Goal: Entertainment & Leisure: Consume media (video, audio)

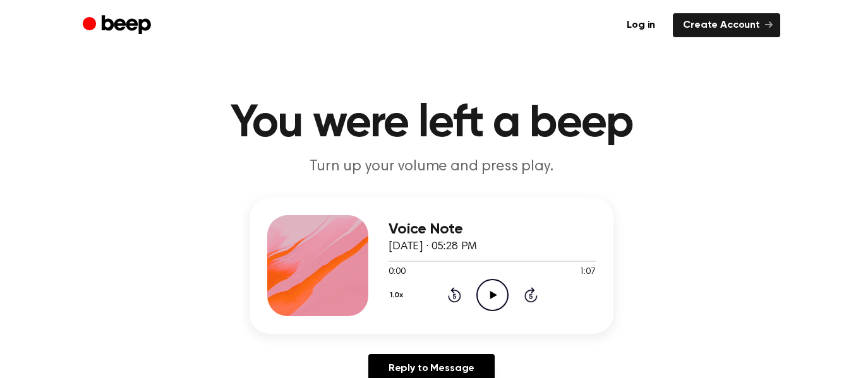
click at [499, 301] on icon "Play Audio" at bounding box center [492, 295] width 32 height 32
click at [499, 301] on icon "Pause Audio" at bounding box center [492, 295] width 32 height 32
click at [499, 301] on icon "Play Audio" at bounding box center [492, 295] width 32 height 32
click at [529, 299] on icon "Skip 5 seconds" at bounding box center [531, 295] width 14 height 16
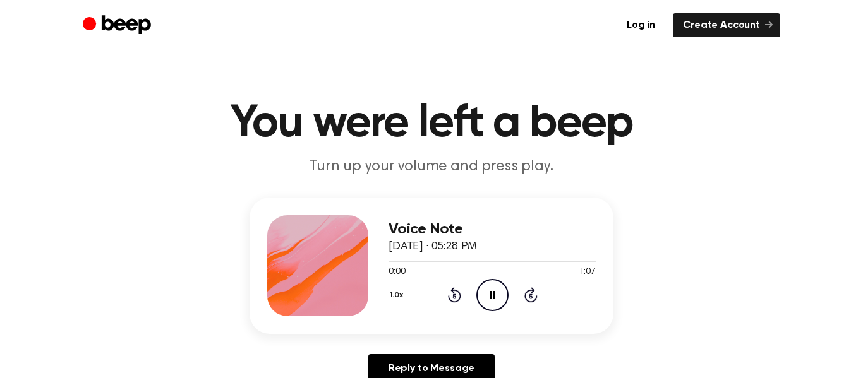
click at [529, 299] on icon "Skip 5 seconds" at bounding box center [531, 295] width 14 height 16
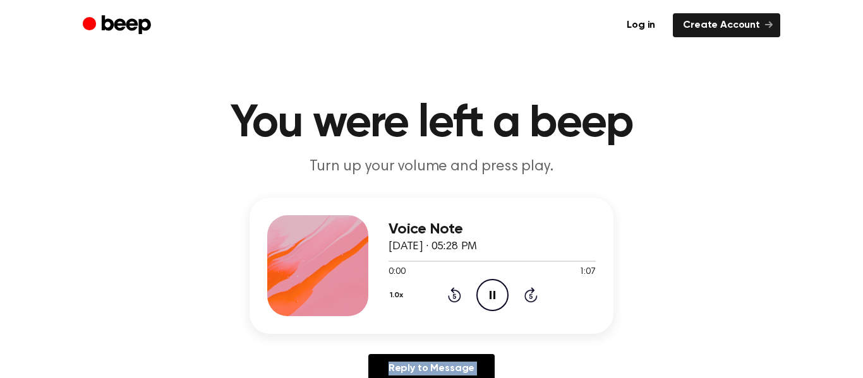
click at [529, 299] on icon "Skip 5 seconds" at bounding box center [531, 295] width 14 height 16
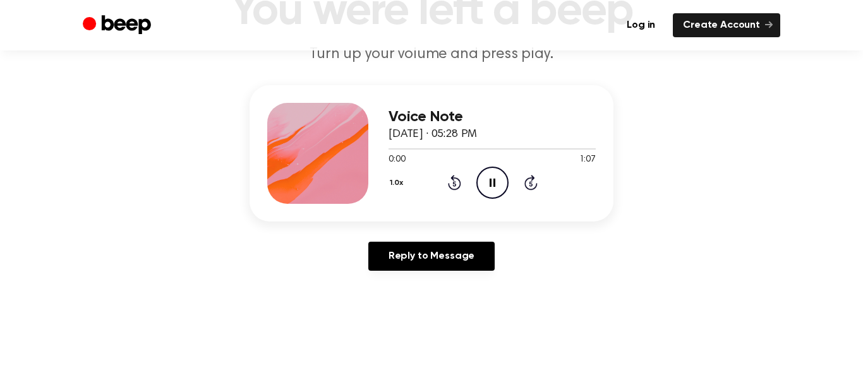
scroll to position [113, 0]
